Goal: Connect with others: Connect with others

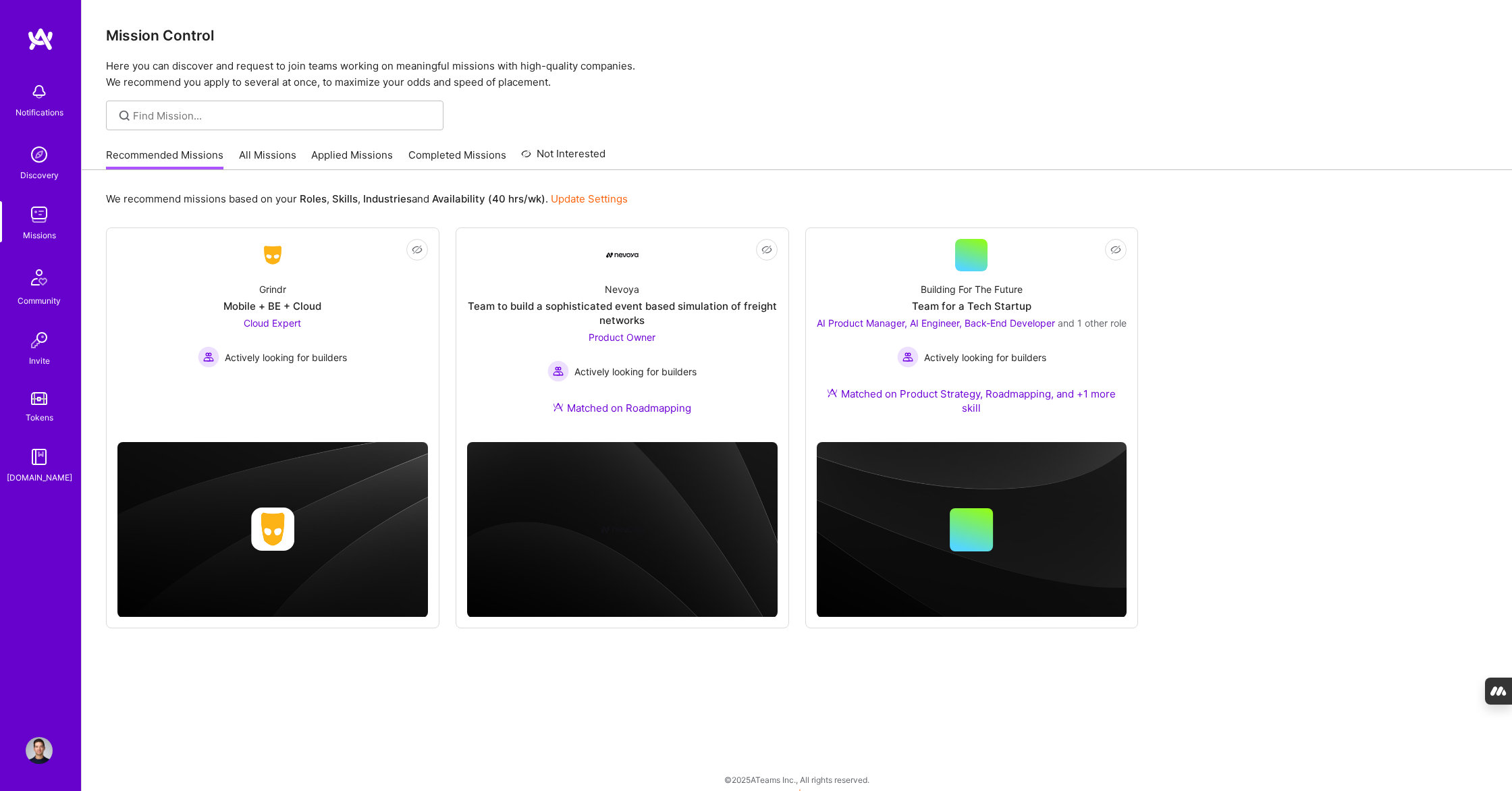
click at [840, 68] on p "Here you can discover and request to join teams working on meaningful missions …" at bounding box center [796, 74] width 1381 height 33
click at [169, 315] on div "Grindr Mobile + BE + Cloud Cloud Expert Actively looking for builders" at bounding box center [272, 320] width 311 height 97
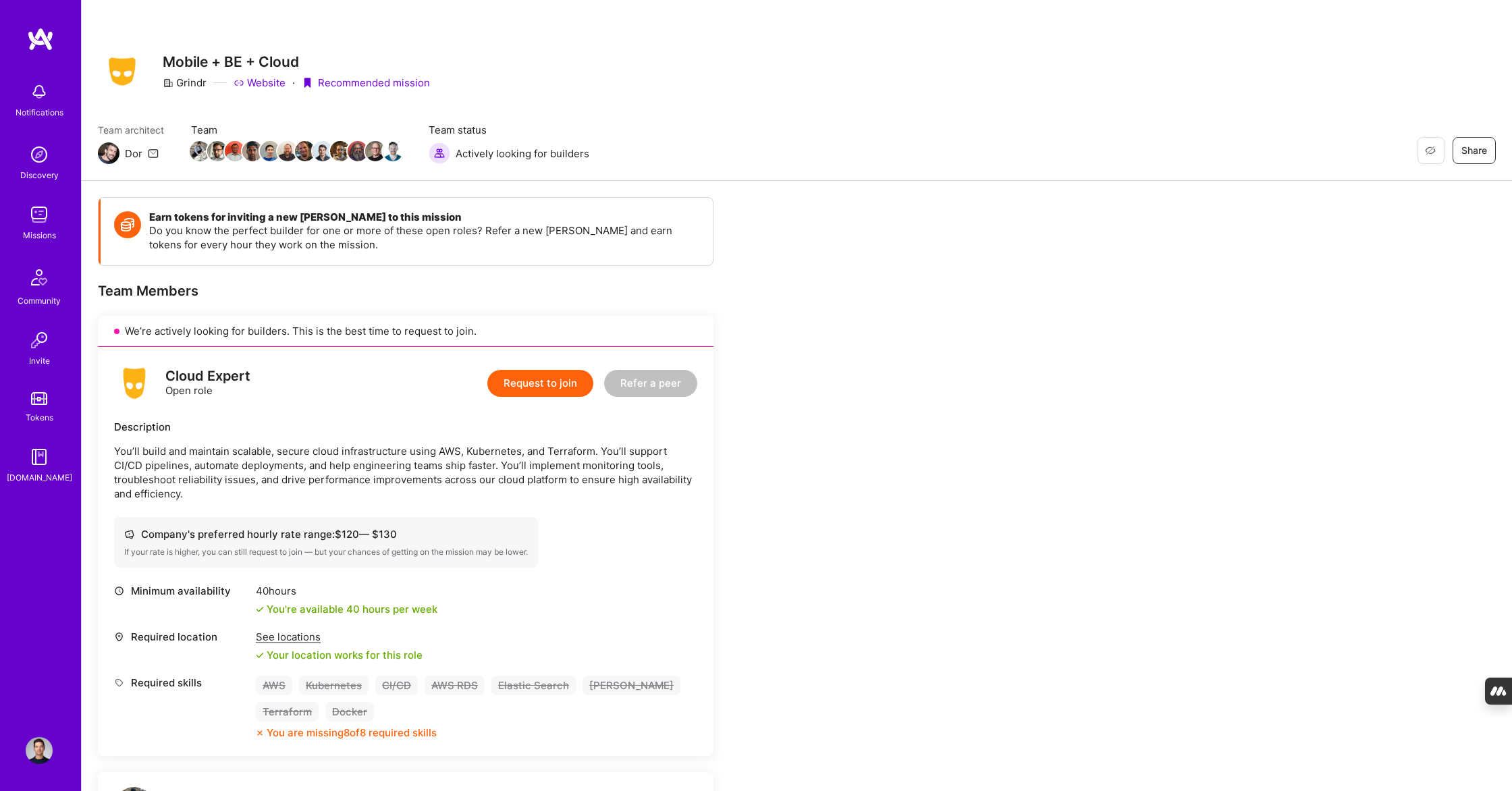
click at [189, 84] on div "Grindr" at bounding box center [184, 83] width 44 height 14
click at [133, 72] on img at bounding box center [123, 72] width 49 height 37
click at [115, 72] on img at bounding box center [123, 72] width 49 height 37
click at [46, 150] on img at bounding box center [39, 154] width 27 height 27
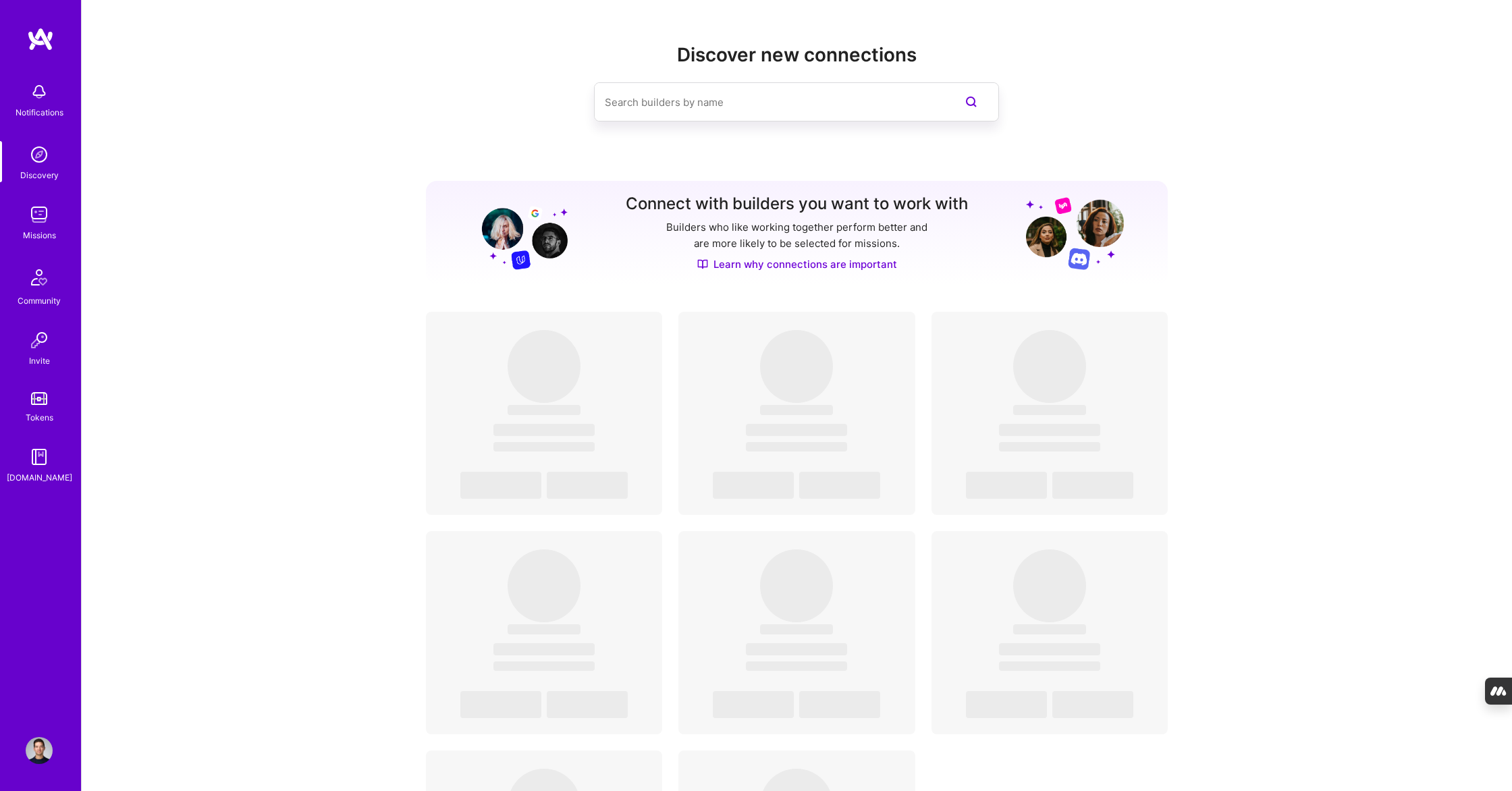
click at [668, 123] on div "Discover new connections" at bounding box center [797, 104] width 742 height 121
click at [669, 104] on input at bounding box center [769, 102] width 329 height 35
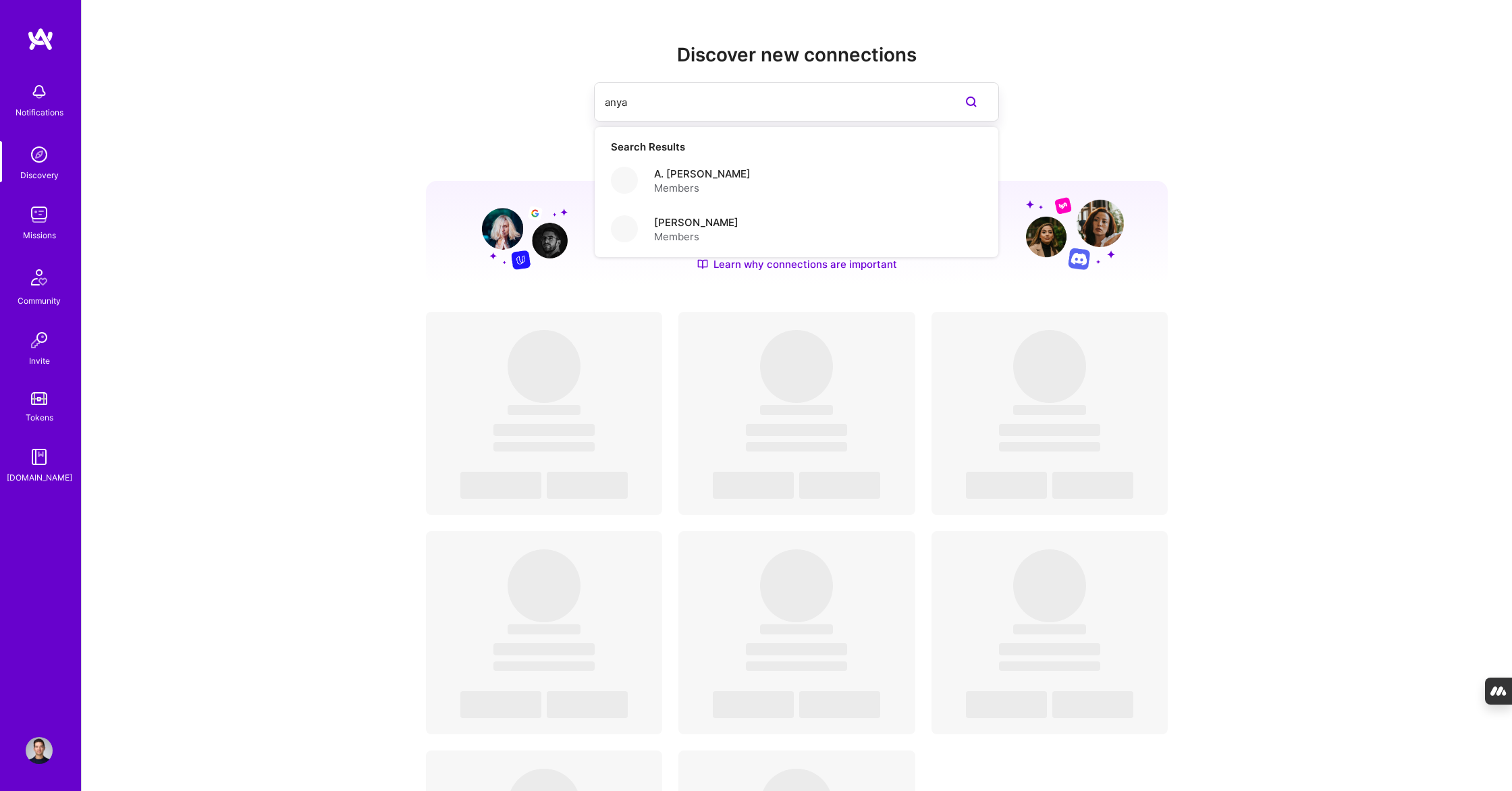
type input "anya"
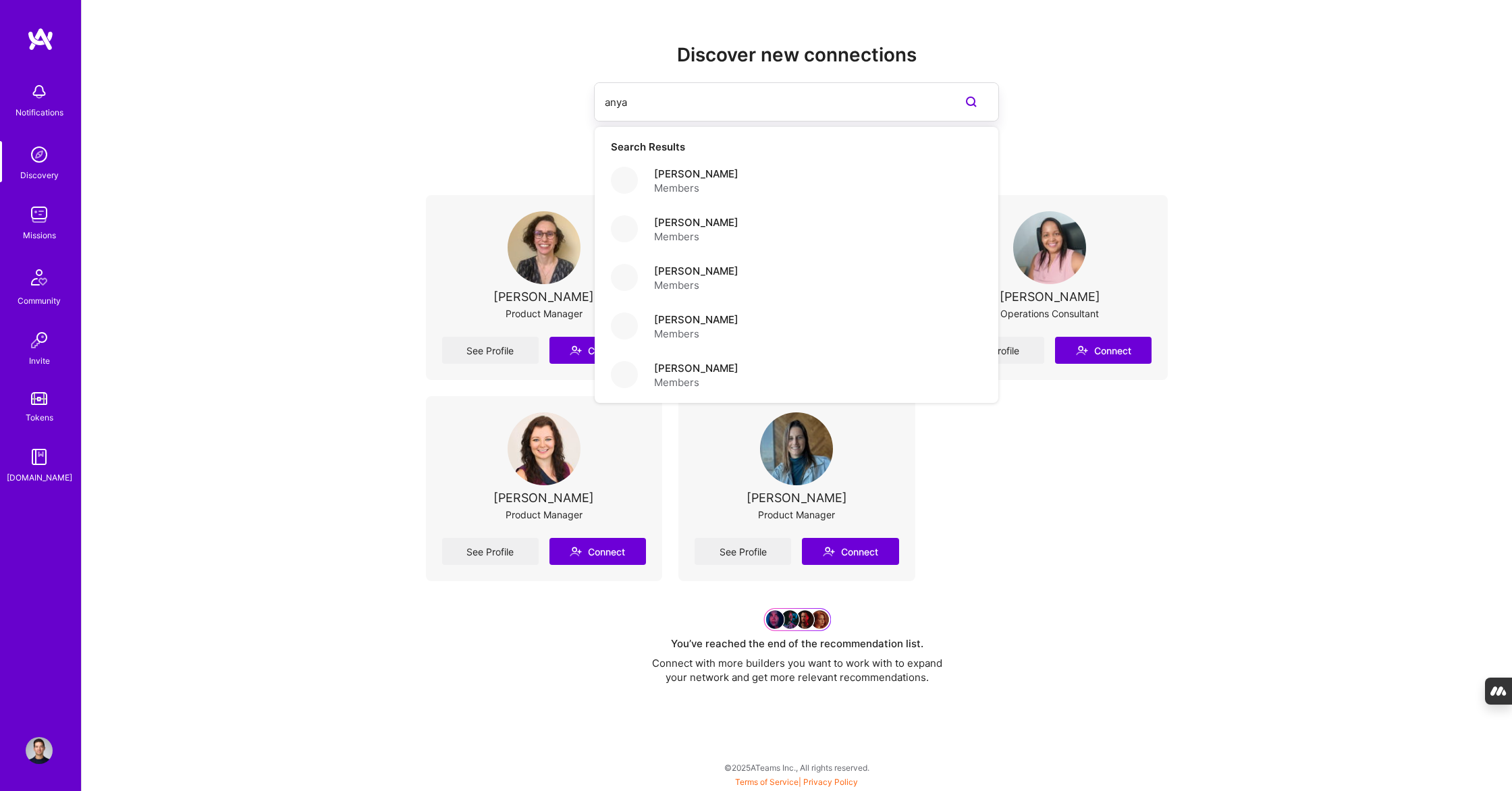
click at [352, 348] on div "Discover new connections anya Search Results [PERSON_NAME] Members [PERSON_NAME…" at bounding box center [797, 376] width 1430 height 752
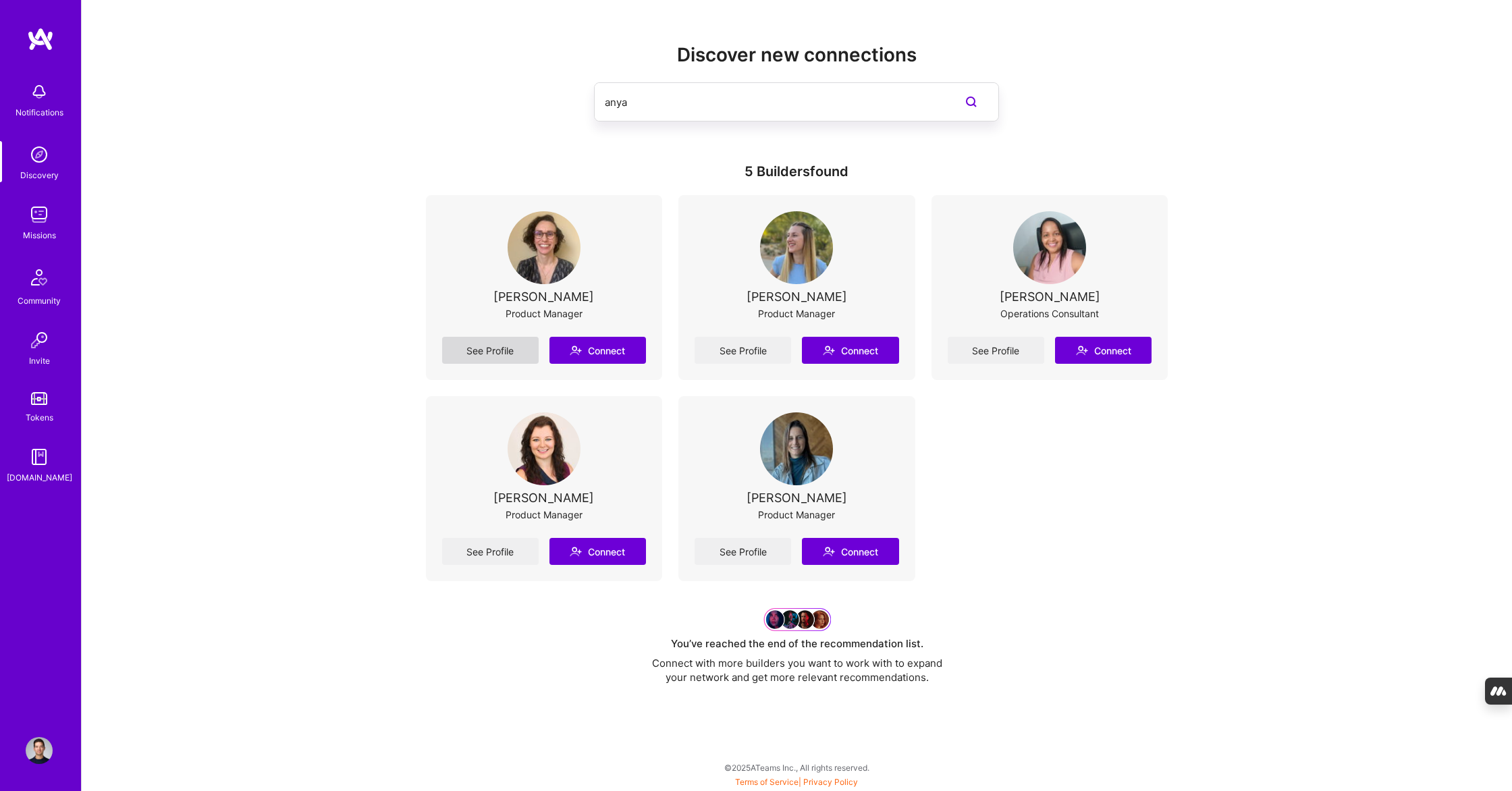
click at [509, 348] on link "See Profile" at bounding box center [490, 350] width 97 height 27
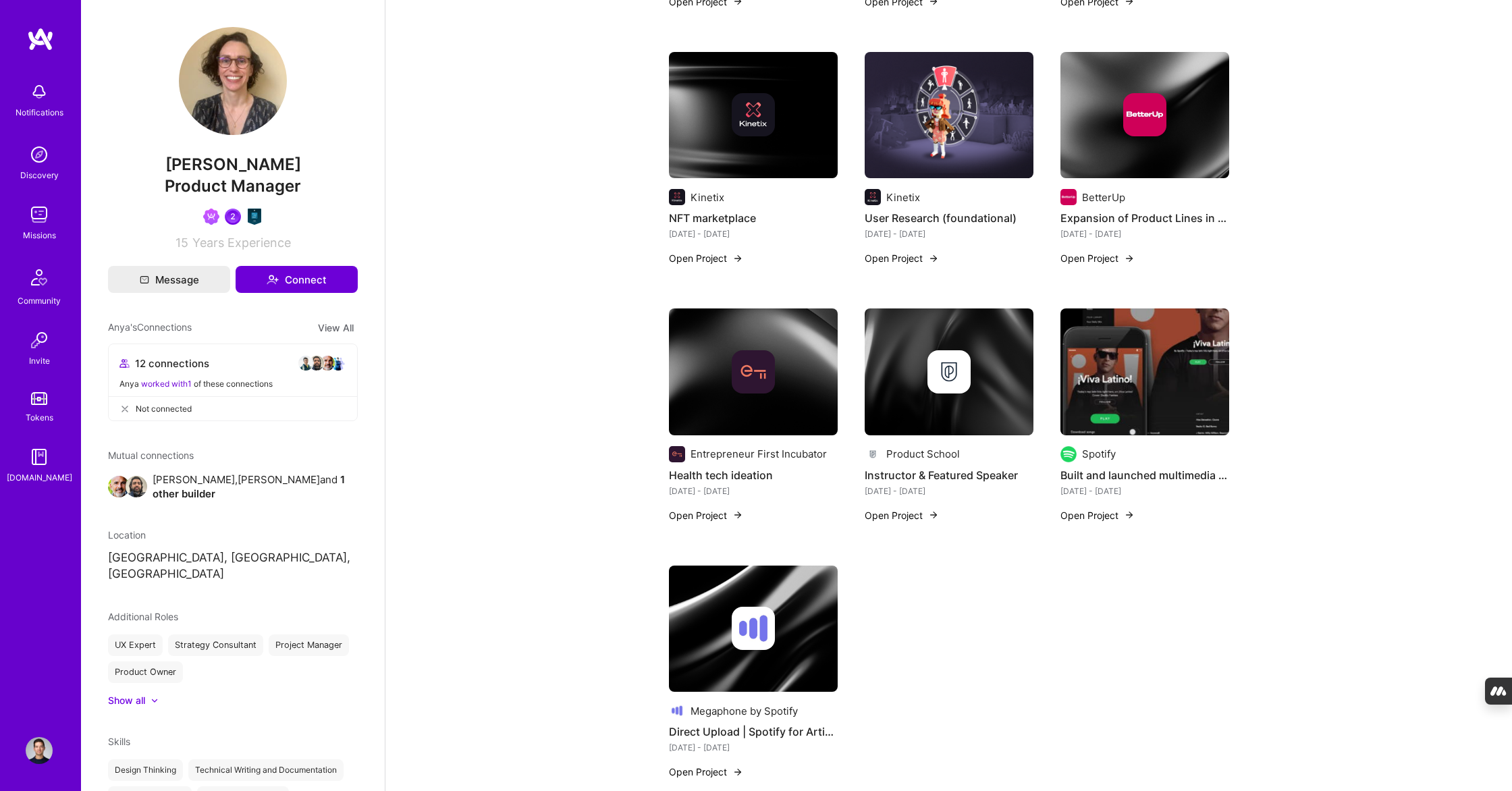
scroll to position [212, 0]
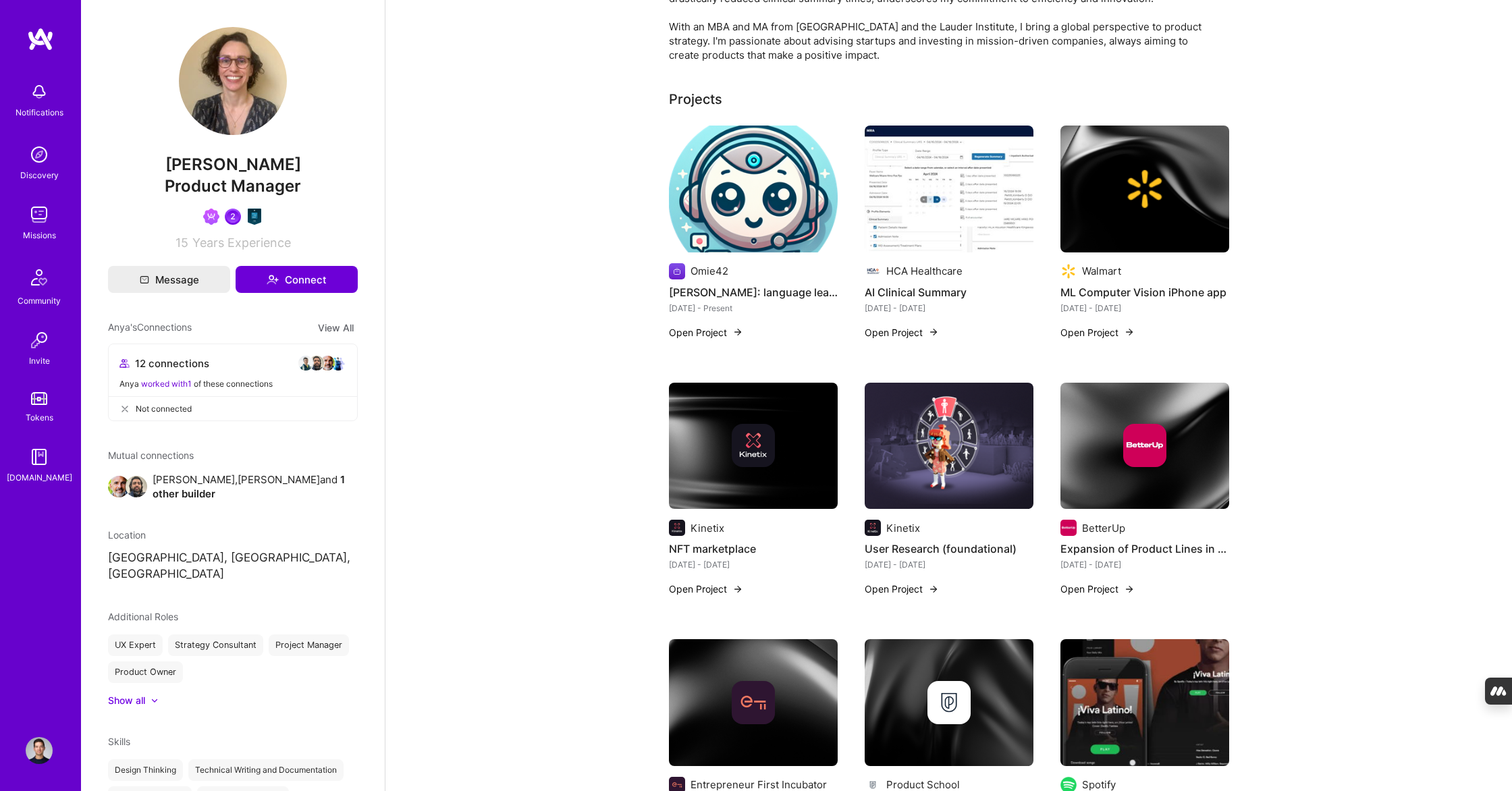
click at [978, 202] on img at bounding box center [949, 188] width 169 height 127
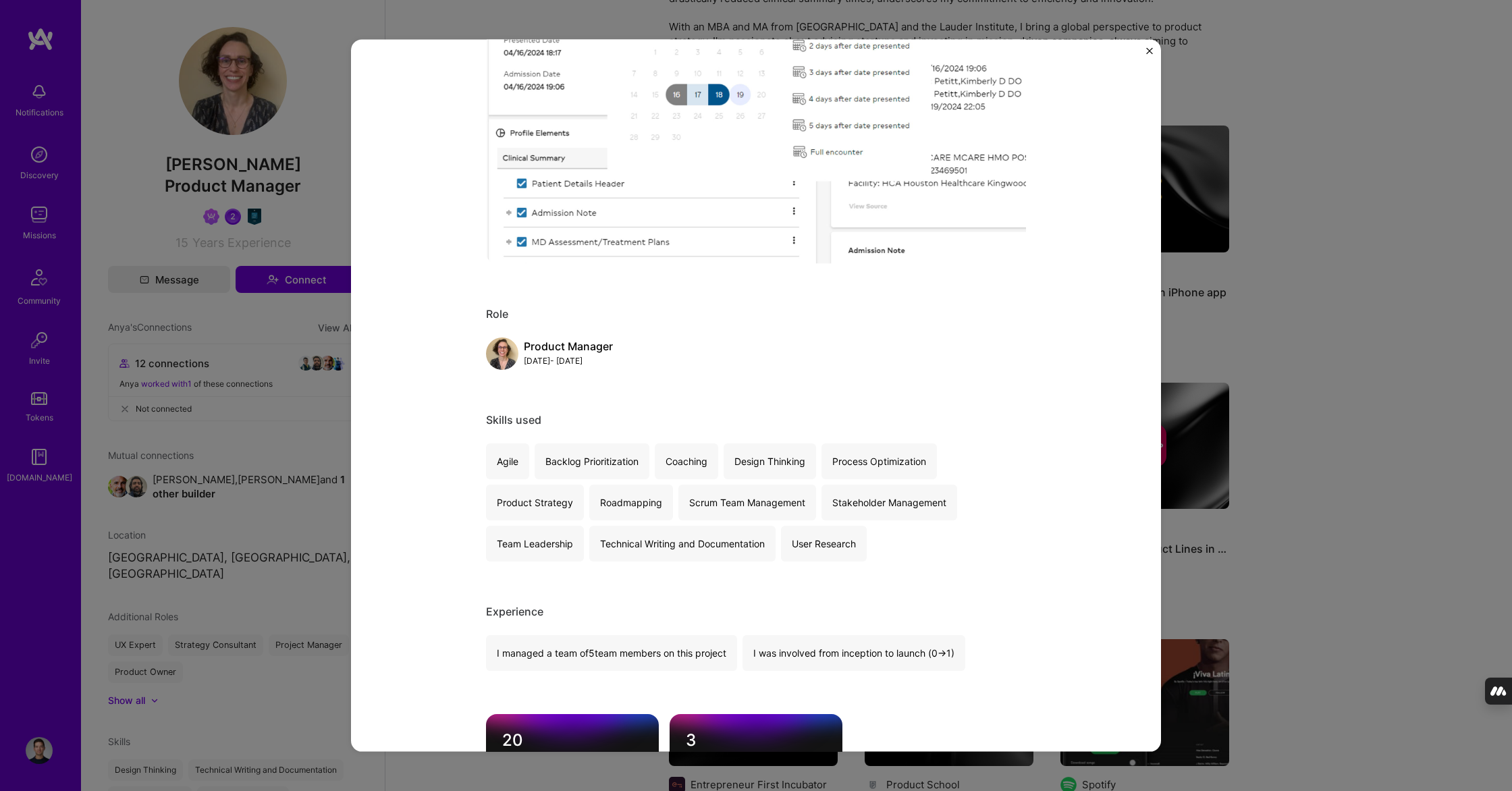
scroll to position [133, 0]
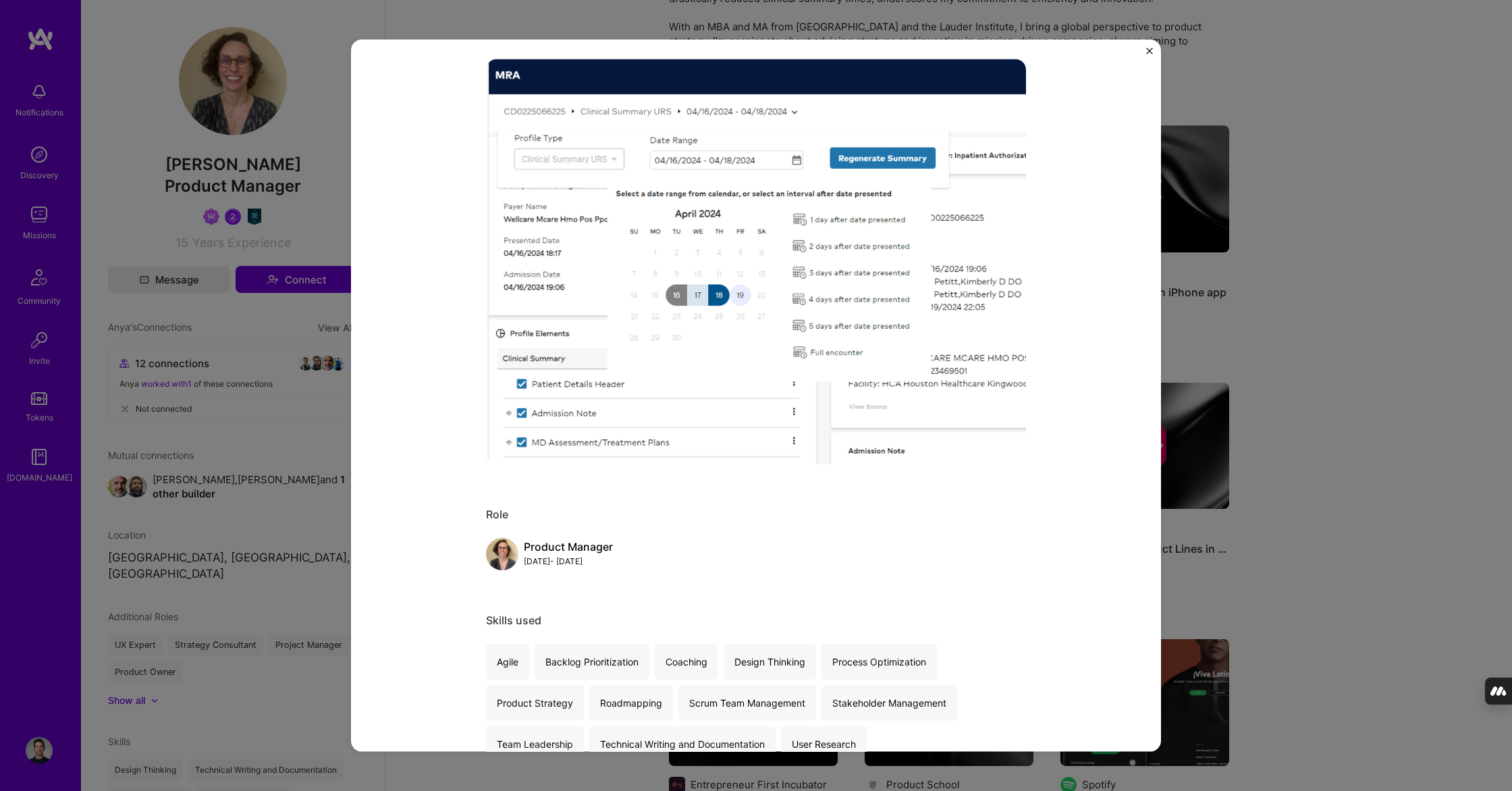
click at [1402, 188] on div "AI Clinical Summary HCA Healthcare Artifical Intelligence / Machine Learning, H…" at bounding box center [756, 396] width 1512 height 791
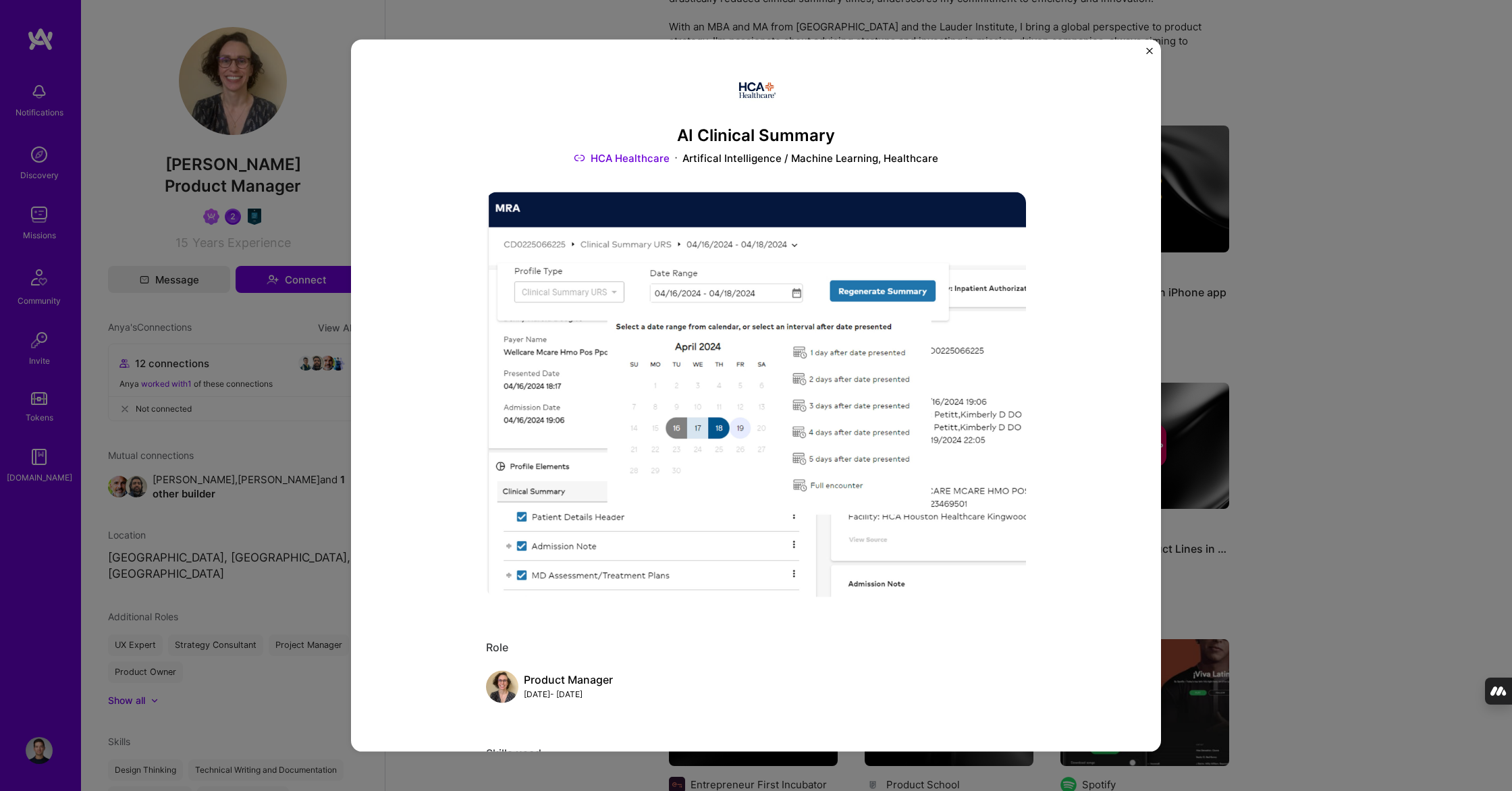
click at [230, 398] on div "AI Clinical Summary HCA Healthcare Artifical Intelligence / Machine Learning, H…" at bounding box center [756, 396] width 1512 height 791
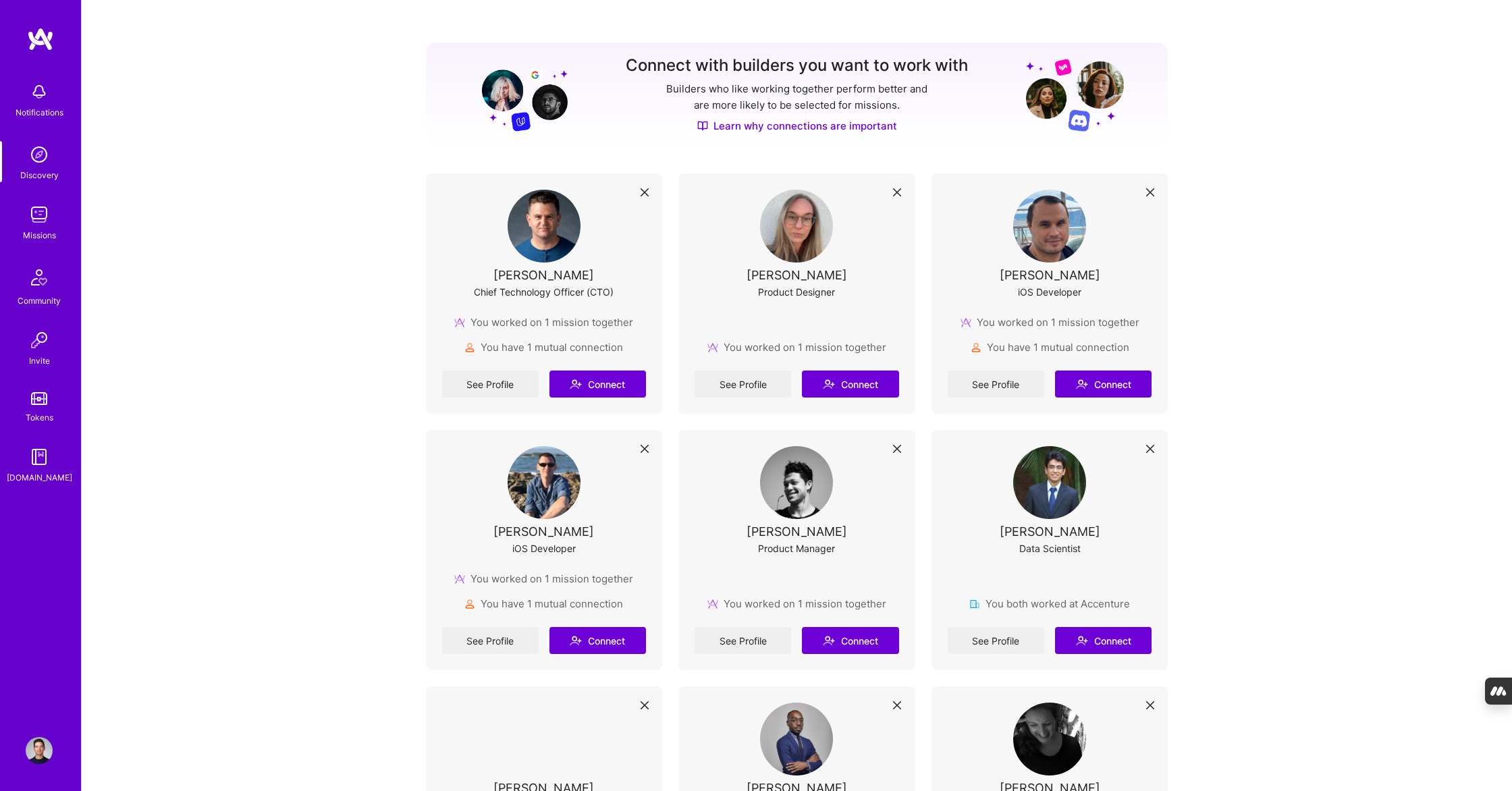
scroll to position [461, 0]
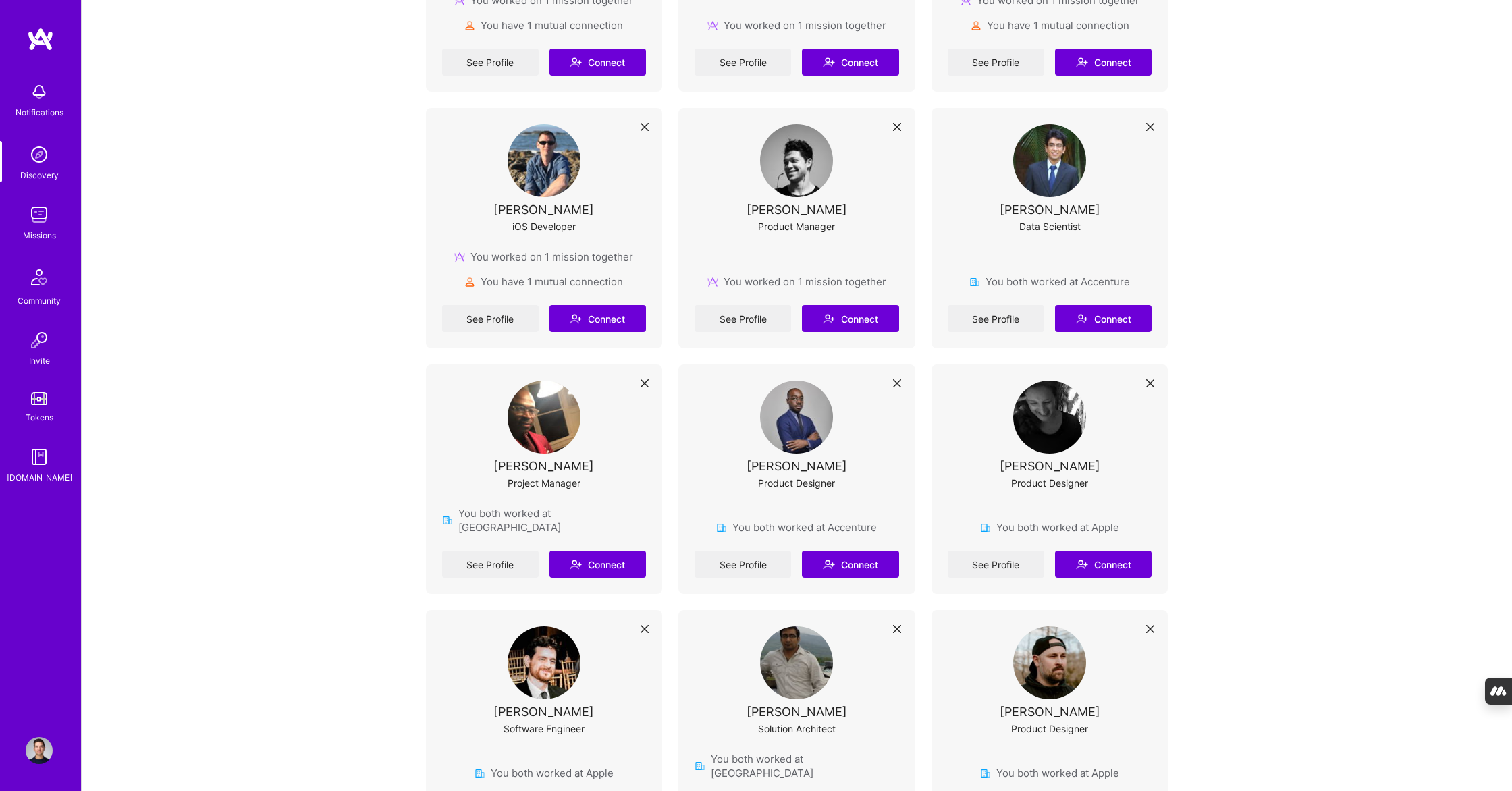
click at [44, 215] on img at bounding box center [39, 215] width 27 height 27
